Goal: Task Accomplishment & Management: Complete application form

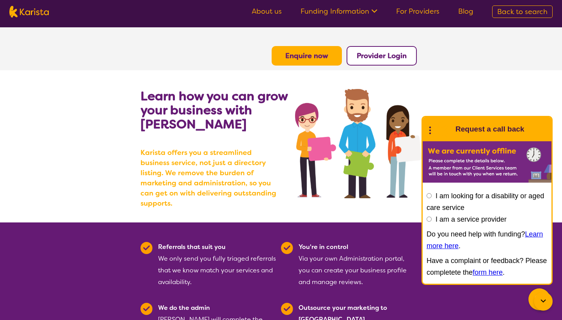
click at [313, 56] on b "Enquire now" at bounding box center [306, 55] width 43 height 9
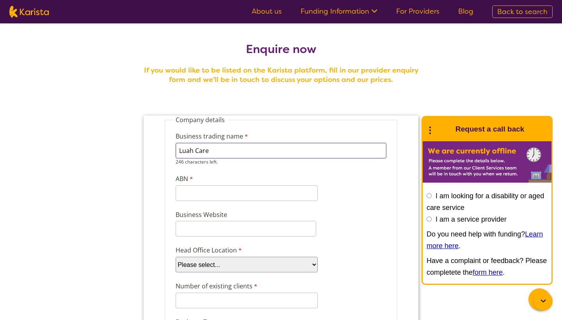
type input "Luah Care"
click at [224, 190] on input "ABN" at bounding box center [247, 193] width 142 height 16
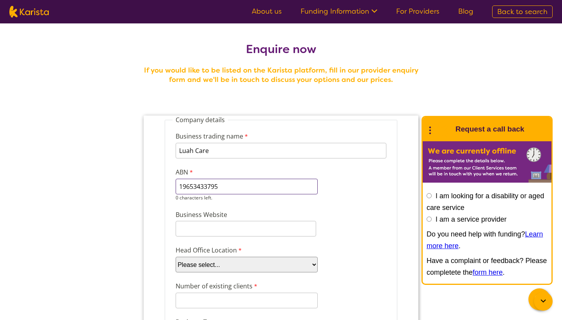
type input "19653433795"
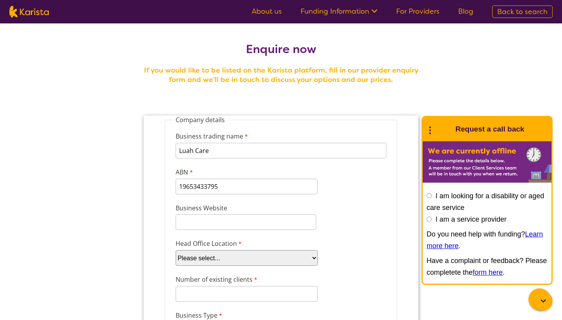
click at [354, 249] on div "Head Office Location Please select... ACT NSW NT QLD SA TAS VIC WA" at bounding box center [281, 252] width 217 height 30
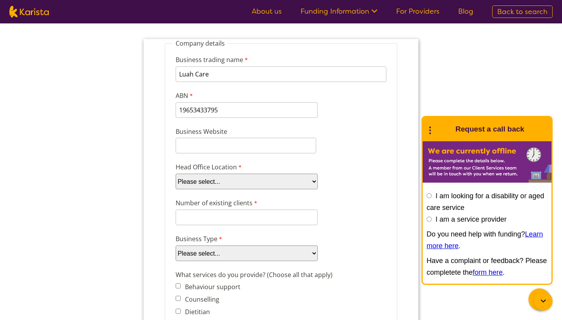
scroll to position [78, 0]
click at [224, 146] on input "Business Website" at bounding box center [246, 145] width 141 height 16
paste input "https://luahcare.com"
type input "https://luahcare.com"
select select "tfa_97"
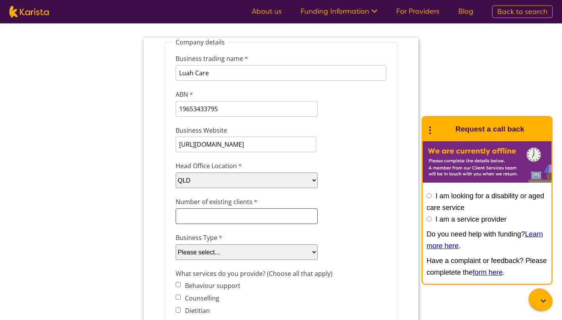
click at [221, 217] on input "Number of existing clients" at bounding box center [247, 216] width 142 height 16
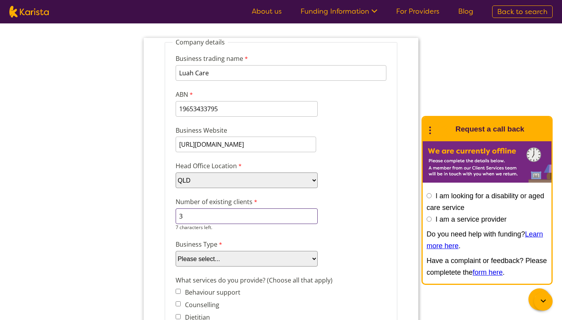
type input "3"
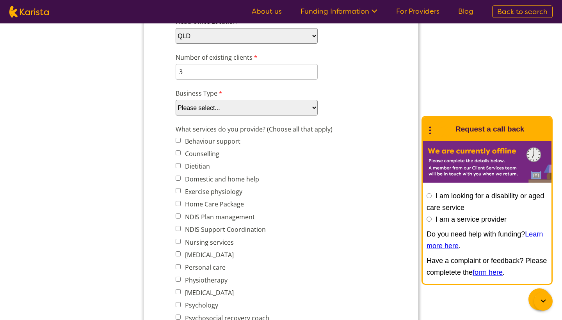
scroll to position [223, 0]
select select "tfa_88"
click at [384, 141] on div "What services do you provide? (Choose all that apply) Behaviour support Counsel…" at bounding box center [281, 268] width 217 height 292
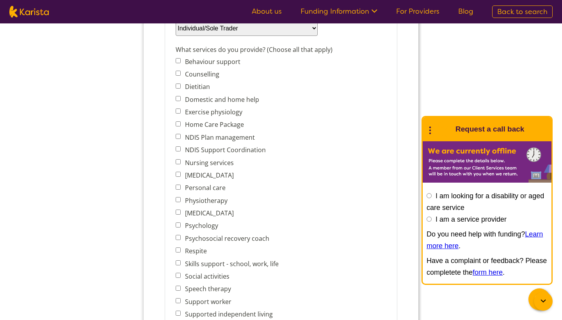
scroll to position [311, 0]
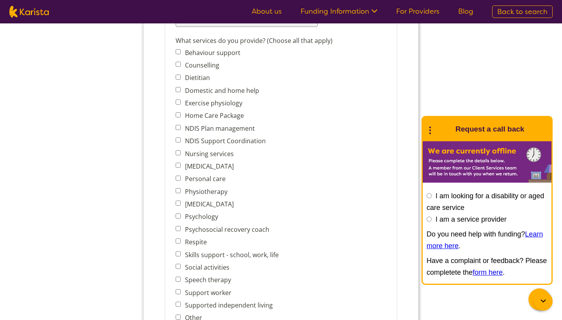
click at [180, 178] on input "Personal care" at bounding box center [178, 178] width 5 height 5
checkbox input "true"
click at [178, 117] on input "Home Care Package" at bounding box center [178, 114] width 5 height 5
checkbox input "true"
click at [179, 91] on input "Domestic and home help" at bounding box center [178, 89] width 5 height 5
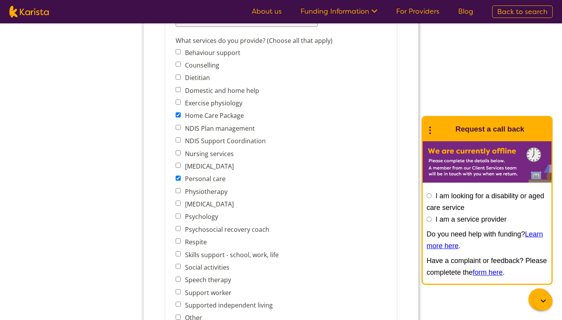
checkbox input "true"
click at [389, 148] on div "What services do you provide? (Choose all that apply) Behaviour support Counsel…" at bounding box center [281, 180] width 217 height 292
click at [178, 52] on input "Behaviour support" at bounding box center [178, 51] width 5 height 5
checkbox input "true"
click at [372, 154] on div "What services do you provide? (Choose all that apply) Behaviour support Counsel…" at bounding box center [281, 180] width 217 height 292
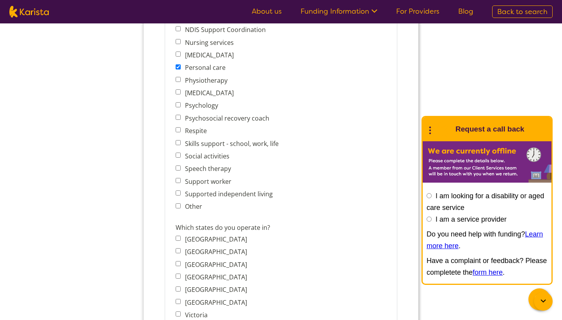
scroll to position [426, 0]
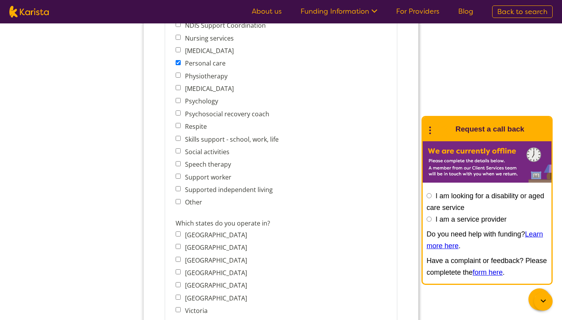
click at [178, 152] on input "Social activities" at bounding box center [178, 150] width 5 height 5
checkbox input "true"
click at [178, 177] on input "Support worker" at bounding box center [178, 176] width 5 height 5
checkbox input "true"
click at [180, 190] on input "Supported independent living" at bounding box center [178, 188] width 5 height 5
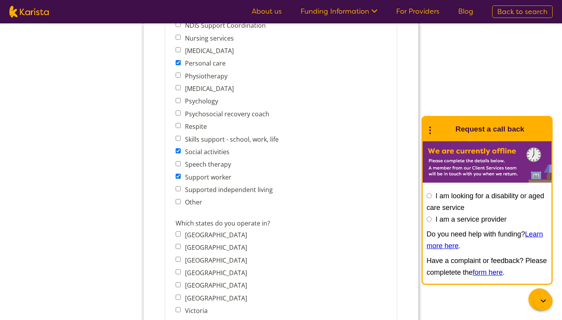
checkbox input "true"
click at [179, 203] on input "Other" at bounding box center [178, 201] width 5 height 5
checkbox input "true"
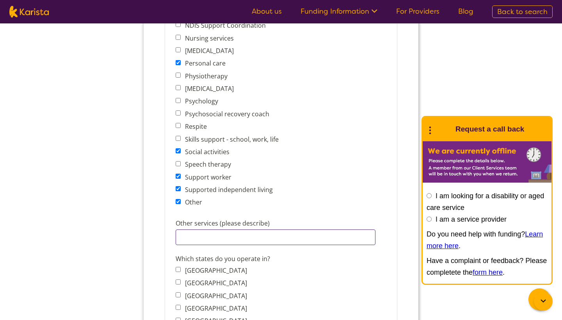
click at [193, 233] on input "Other services (please describe)" at bounding box center [276, 238] width 200 height 16
type input "Cleaning, communities services, appointments, outing"
click at [396, 263] on fieldset "Company details Business trading name Luah Care 246 characters left. ABN 196534…" at bounding box center [281, 77] width 233 height 777
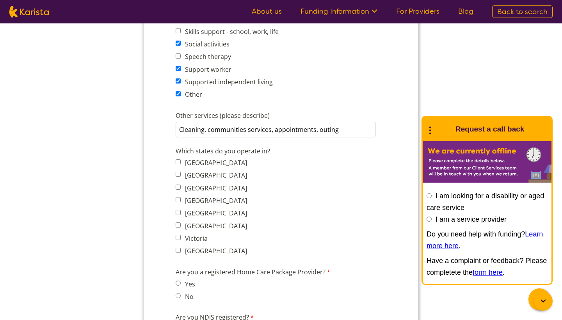
scroll to position [534, 0]
click at [178, 199] on input "Queensland" at bounding box center [178, 199] width 5 height 5
checkbox input "true"
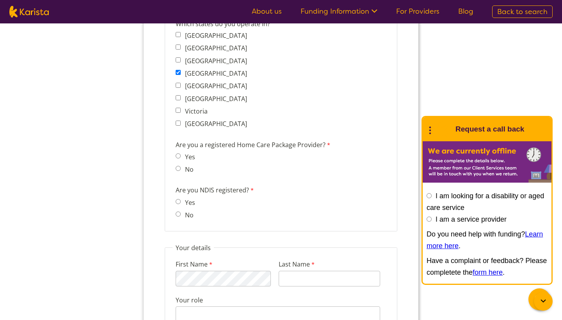
scroll to position [670, 0]
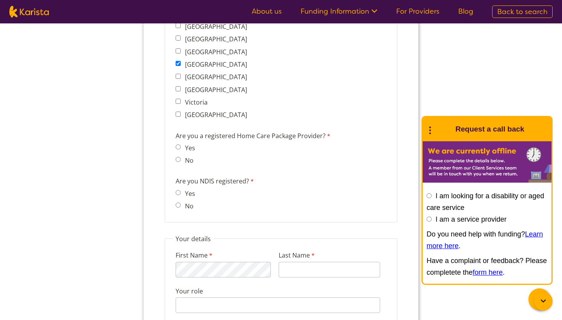
click at [178, 149] on input "Yes" at bounding box center [178, 146] width 5 height 5
radio input "true"
click at [177, 195] on input "Yes" at bounding box center [178, 192] width 5 height 5
radio input "true"
click at [405, 273] on form "Company details Business trading name Luah Care 246 characters left. ABN 196534…" at bounding box center [281, 55] width 275 height 1220
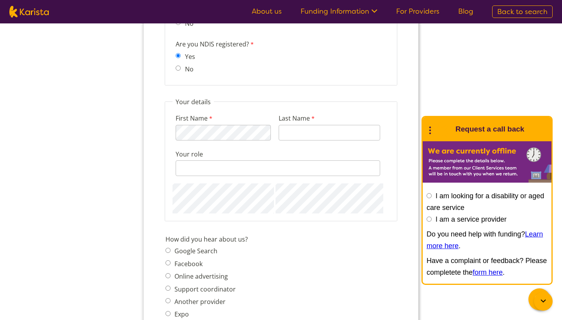
scroll to position [816, 0]
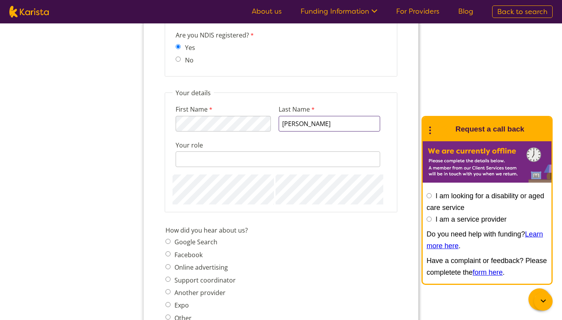
type input "Roberts"
click at [249, 156] on input "Your role" at bounding box center [278, 159] width 205 height 16
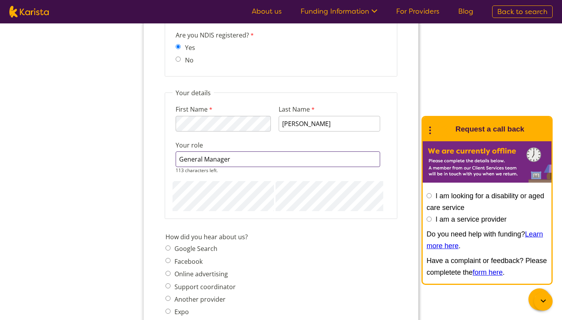
type input "General Manager"
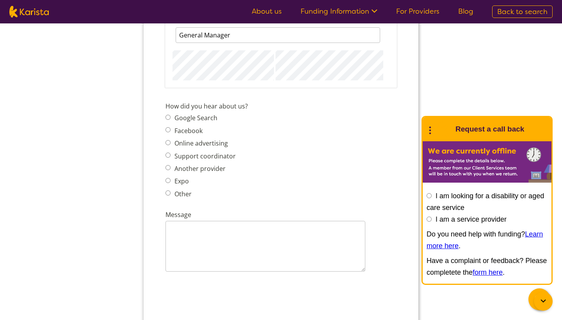
scroll to position [947, 0]
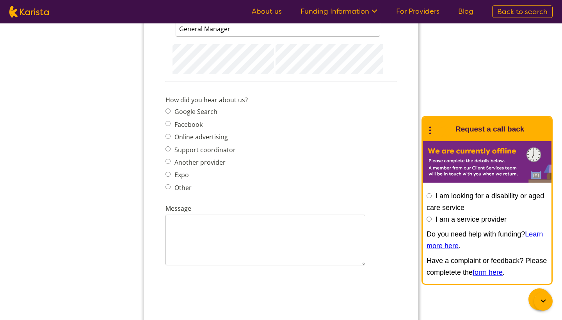
click at [168, 113] on input "Google Search" at bounding box center [168, 111] width 5 height 5
radio input "true"
click at [199, 230] on textarea "Message" at bounding box center [266, 240] width 200 height 51
click at [180, 221] on textarea "Message" at bounding box center [266, 240] width 200 height 51
paste textarea "To whom it may concern, I hope this message finds you well. My name is Debbie, …"
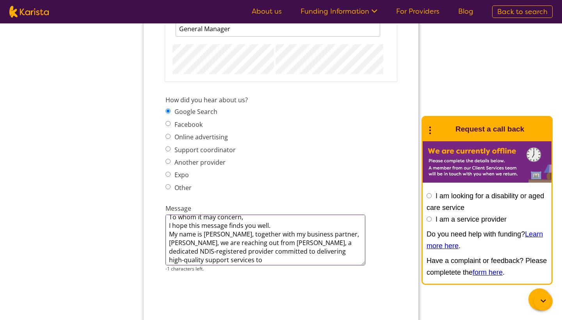
scroll to position [0, 0]
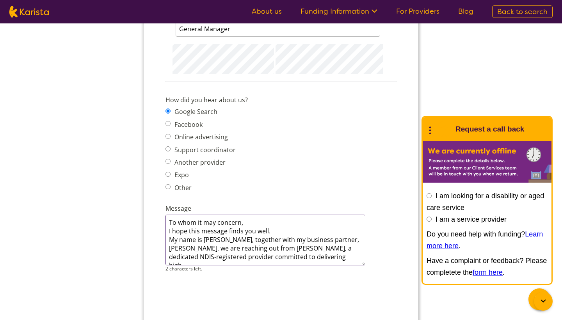
type textarea "To whom it may concern, I hope this message finds you well. My name is Debbie, …"
drag, startPoint x: 288, startPoint y: 256, endPoint x: 165, endPoint y: 221, distance: 127.5
click at [165, 221] on div "Message To whom it may concern, I hope this message finds you well. My name is …" at bounding box center [280, 237] width 237 height 71
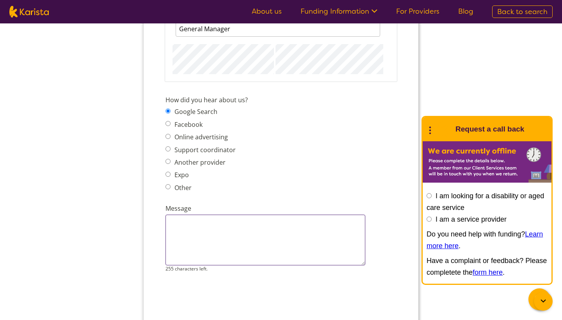
click at [212, 218] on textarea "Message" at bounding box center [266, 240] width 200 height 51
paste textarea "To whom it may concern, I hope this message finds you well. My name is Debbie, …"
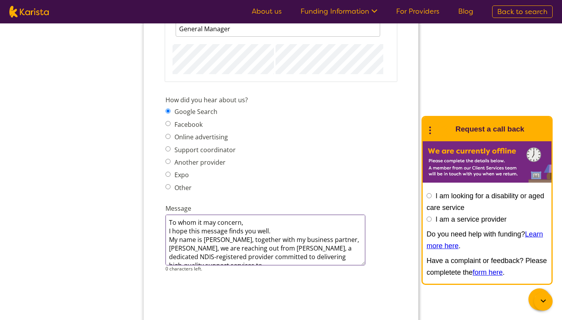
click at [249, 223] on textarea "To whom it may concern, I hope this message finds you well. My name is Debbie, …" at bounding box center [266, 240] width 200 height 51
click at [279, 251] on textarea "To whom it may concern, I hope this message finds you well. My name is Debbie, …" at bounding box center [266, 240] width 200 height 51
type textarea "To whom it may concern, I hope this message finds you well. My name is Debbie, …"
click at [376, 286] on div "reCAPTCHA helps prevent automated form spam. The submit button will be disabled…" at bounding box center [281, 317] width 234 height 78
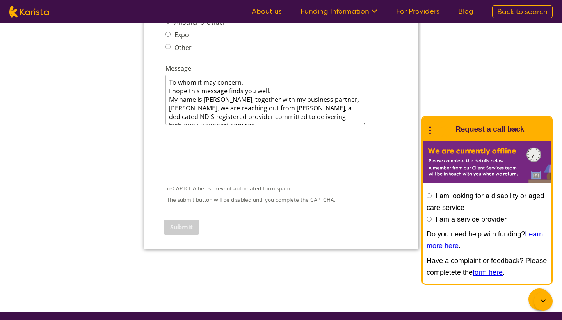
scroll to position [1112, 0]
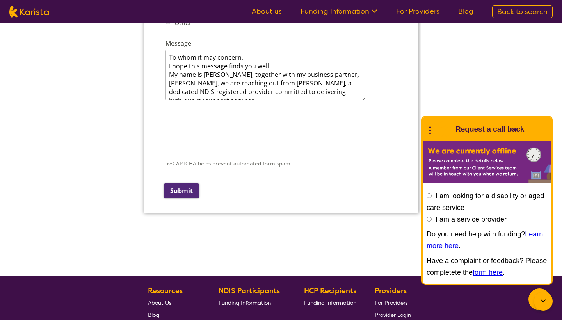
click at [186, 190] on input "Submit" at bounding box center [181, 190] width 35 height 15
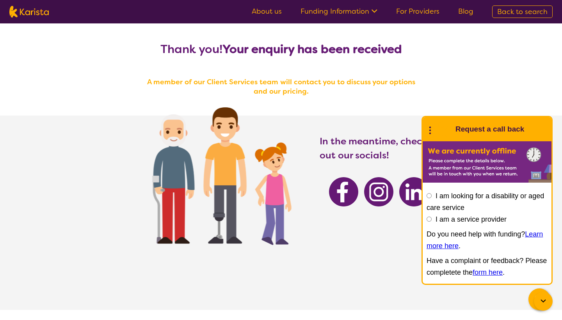
click at [434, 66] on div "Thank you! Your enquiry has been received A member of our Client Services team …" at bounding box center [281, 175] width 562 height 305
click at [493, 84] on div "Thank you! Your enquiry has been received A member of our Client Services team …" at bounding box center [281, 175] width 562 height 305
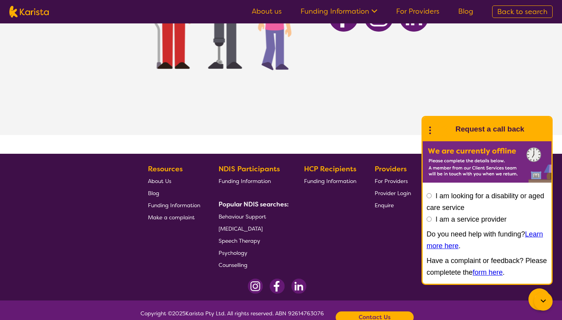
scroll to position [180, 0]
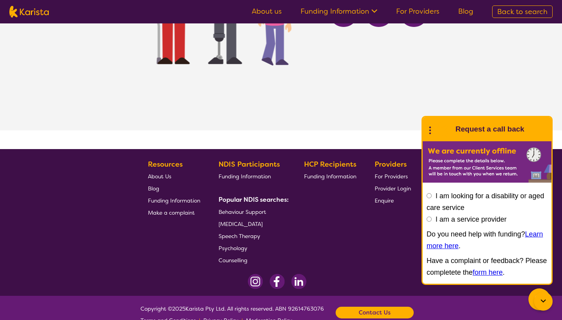
click at [491, 90] on section "In the meantime, checkout out our socials!" at bounding box center [281, 33] width 562 height 194
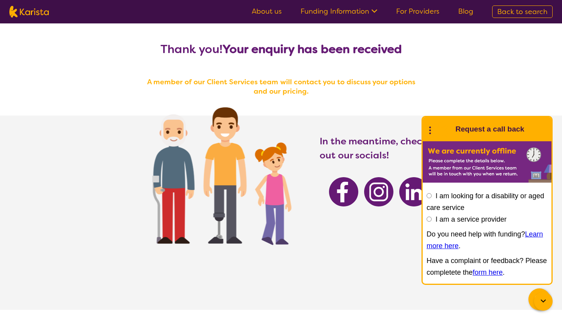
scroll to position [0, 0]
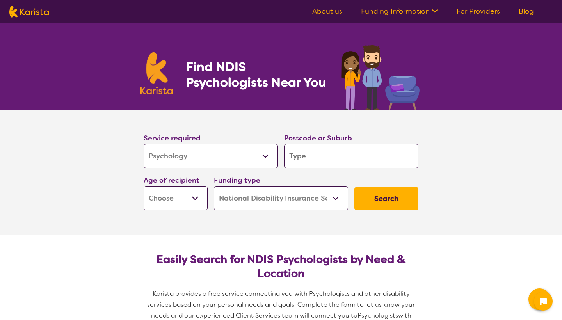
select select "Psychology"
select select "NDIS"
select select "Psychology"
select select "NDIS"
